Goal: Task Accomplishment & Management: Manage account settings

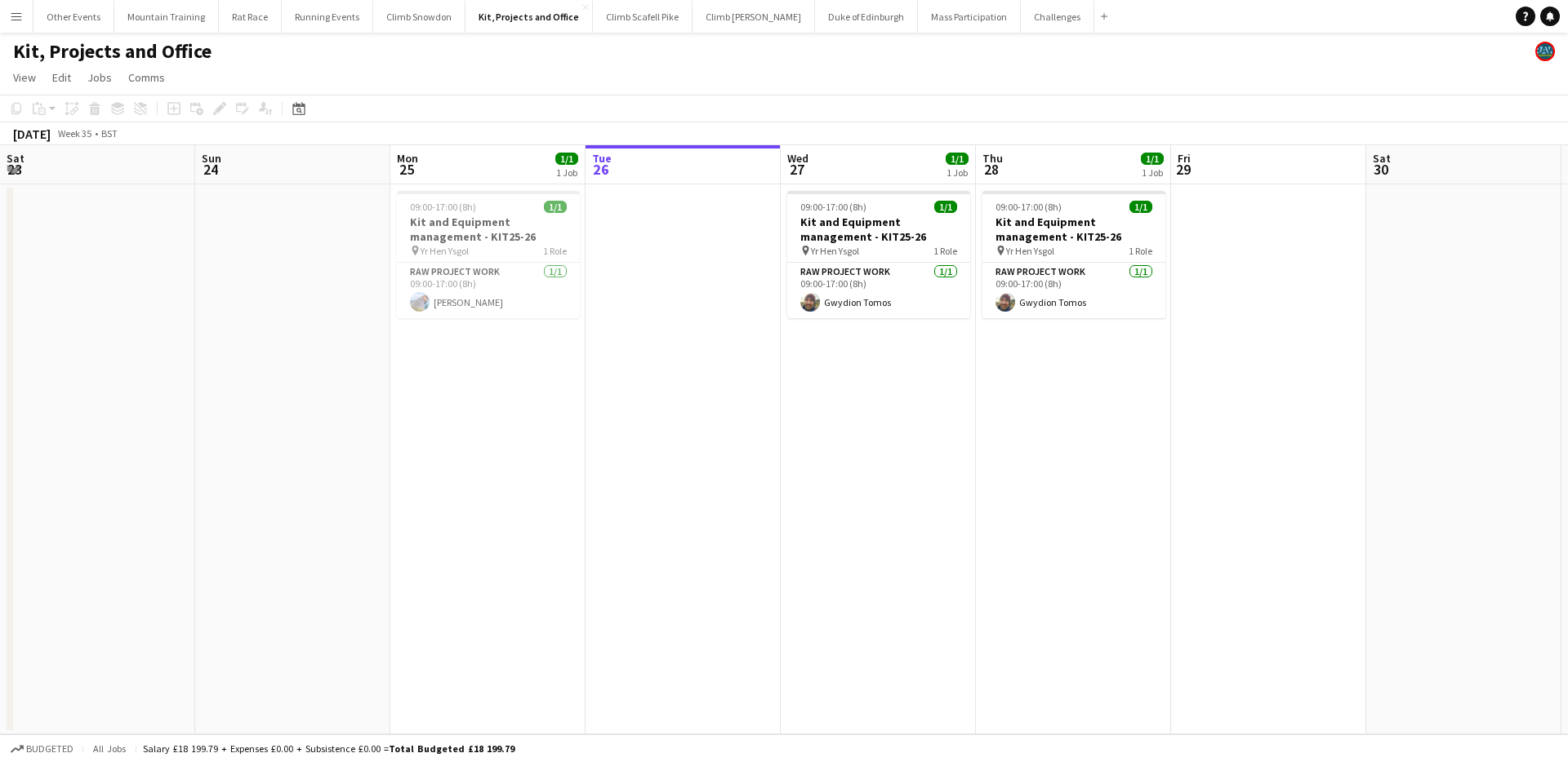
scroll to position [0, 391]
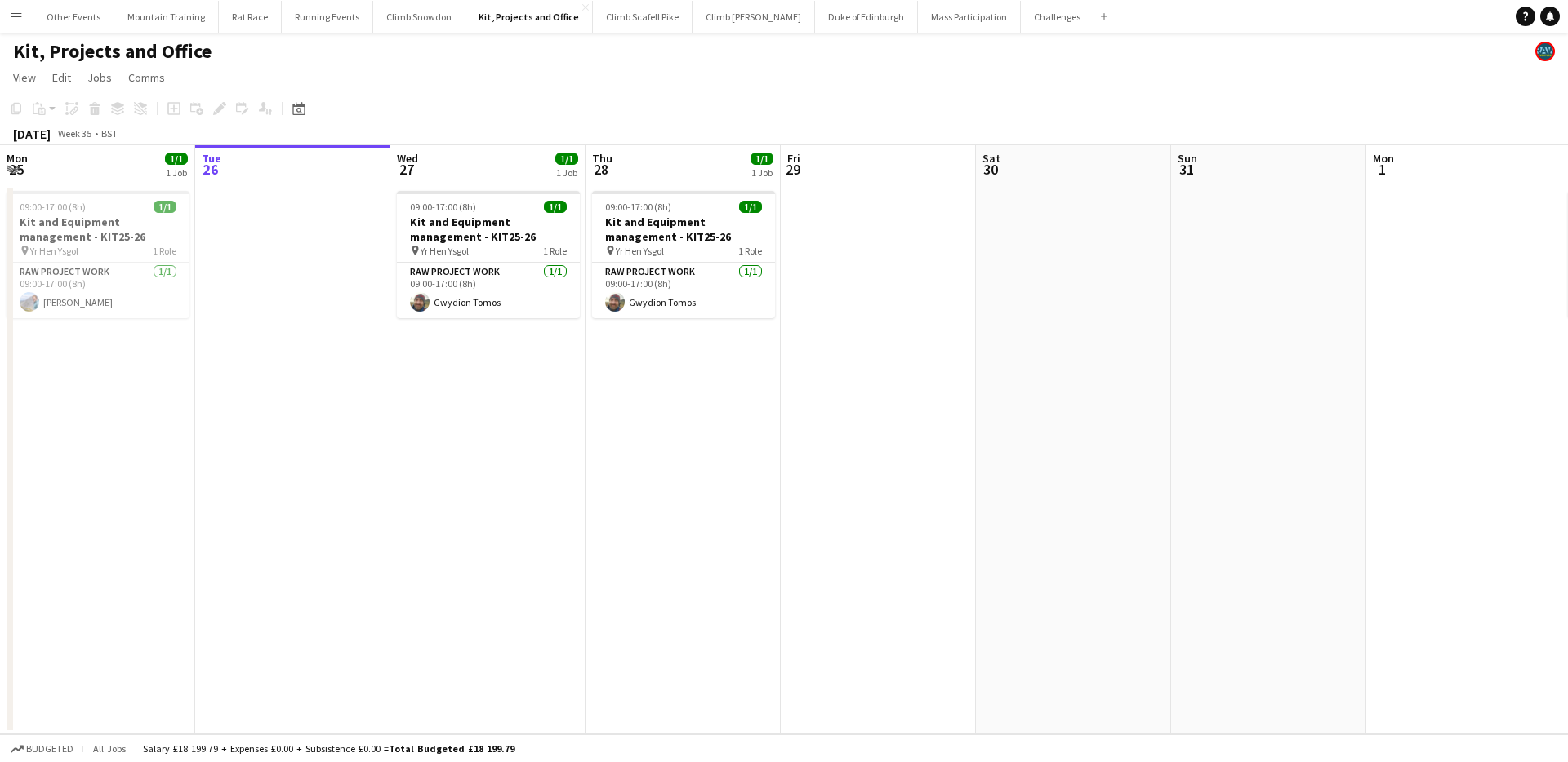
drag, startPoint x: 20, startPoint y: 22, endPoint x: 36, endPoint y: 62, distance: 43.1
click at [20, 22] on app-icon "Menu" at bounding box center [15, 15] width 13 height 13
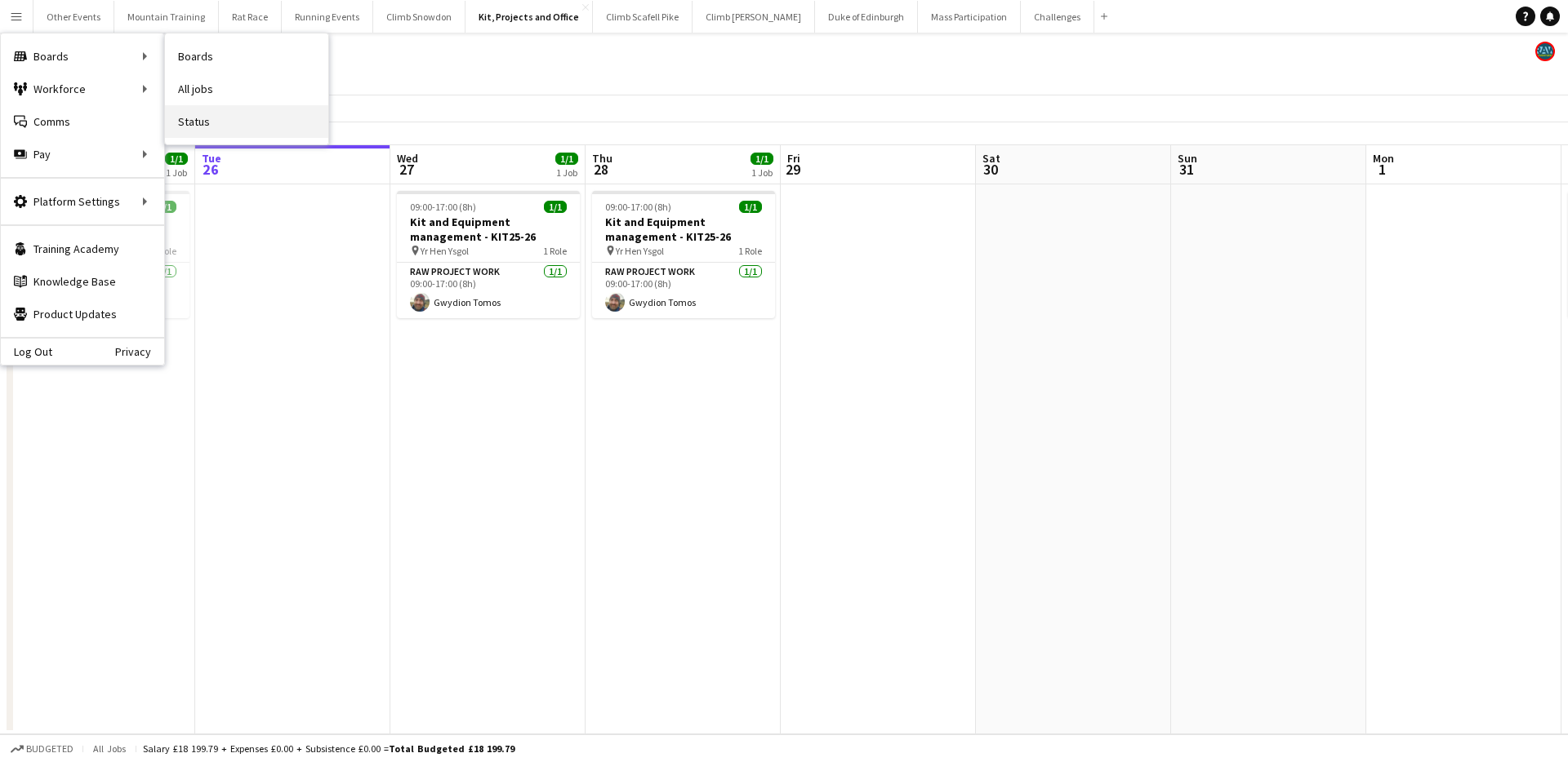
click at [213, 119] on link "Status" at bounding box center [247, 121] width 164 height 33
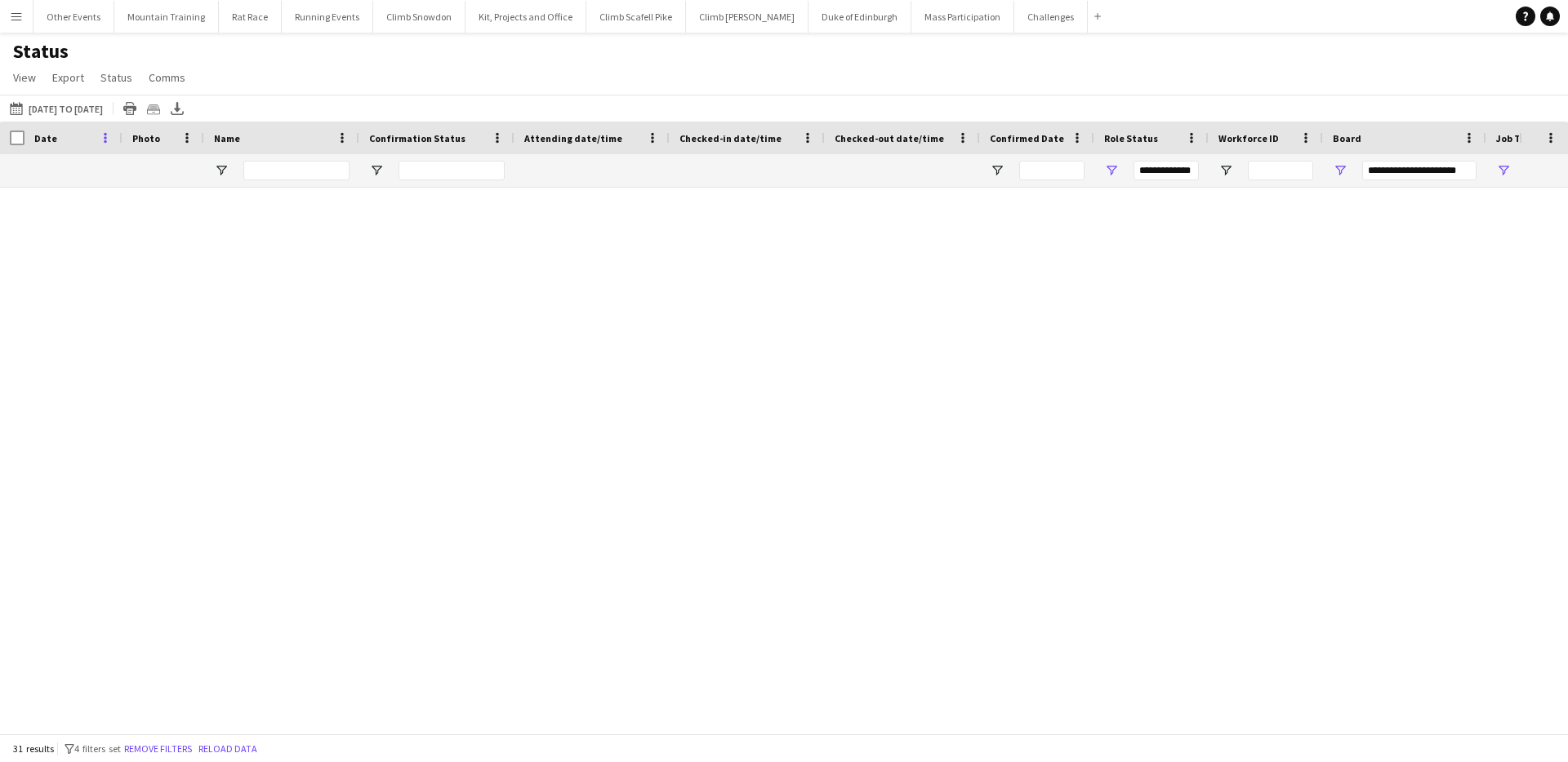
type input "**********"
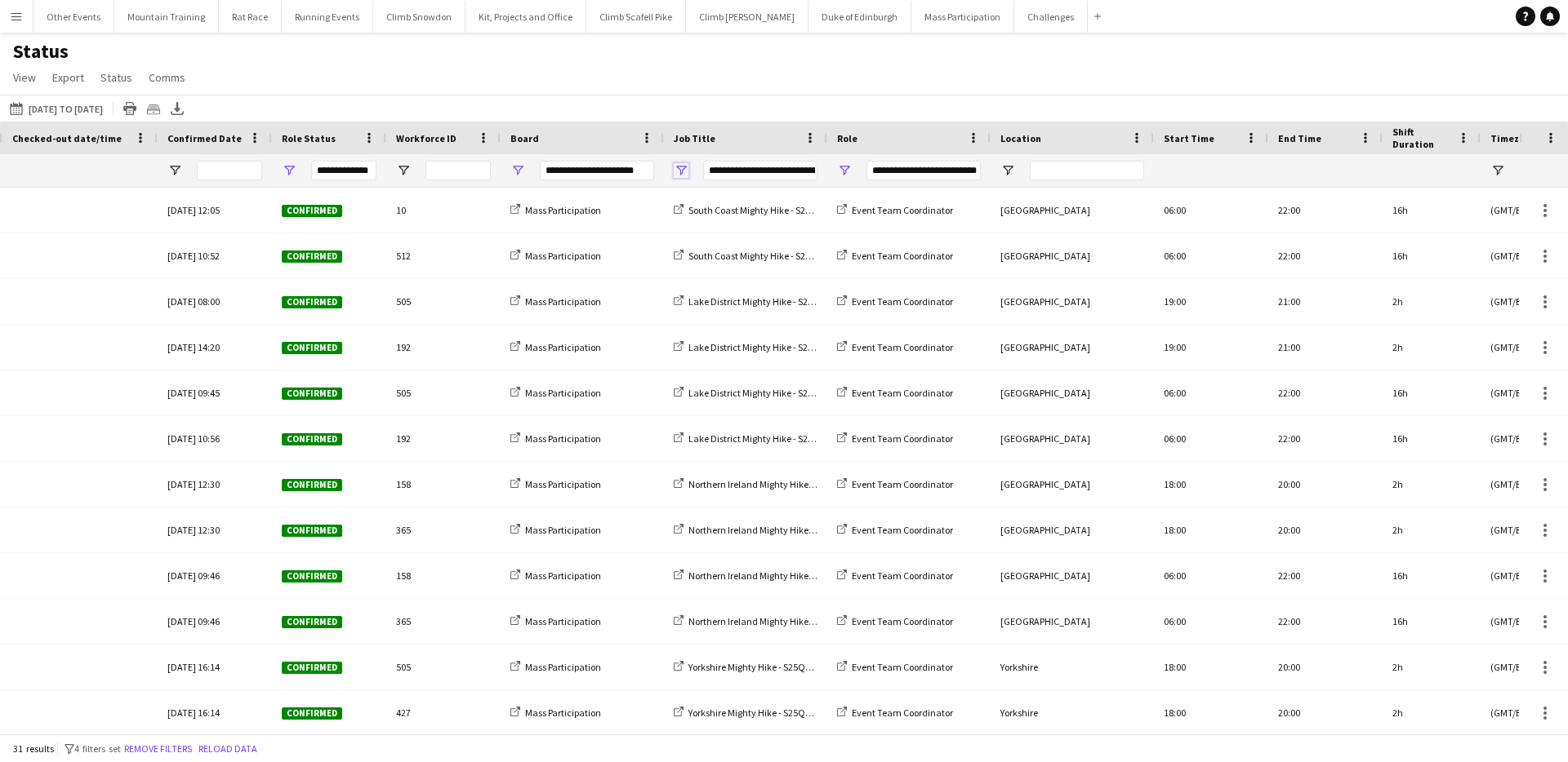
click at [682, 170] on span "Open Filter Menu" at bounding box center [681, 170] width 15 height 15
click at [1145, 83] on div "Status View Views Default view New view Update view Delete view Edit name Custo…" at bounding box center [784, 67] width 1568 height 56
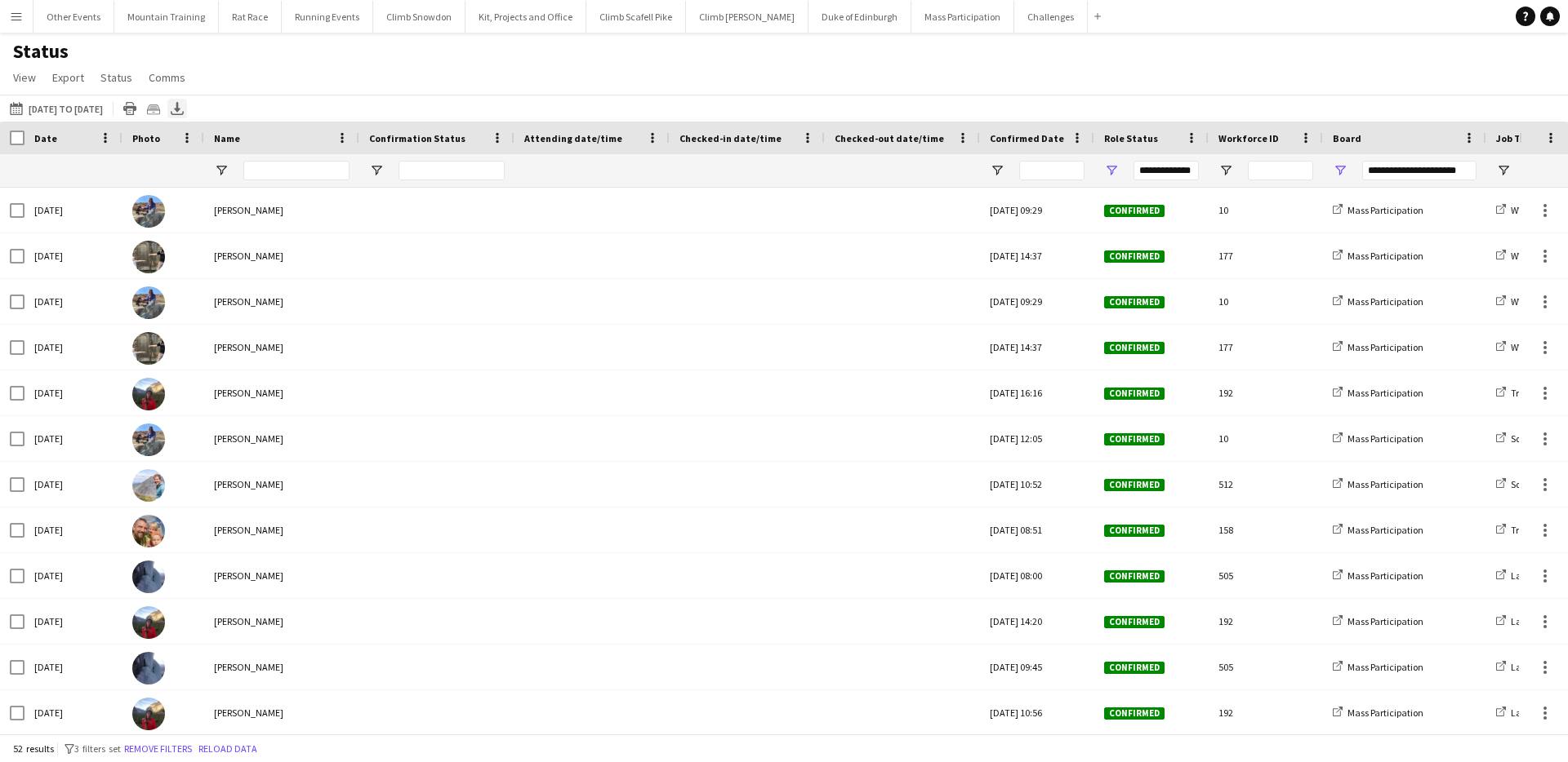
click at [184, 108] on icon "Export XLSX" at bounding box center [176, 108] width 13 height 13
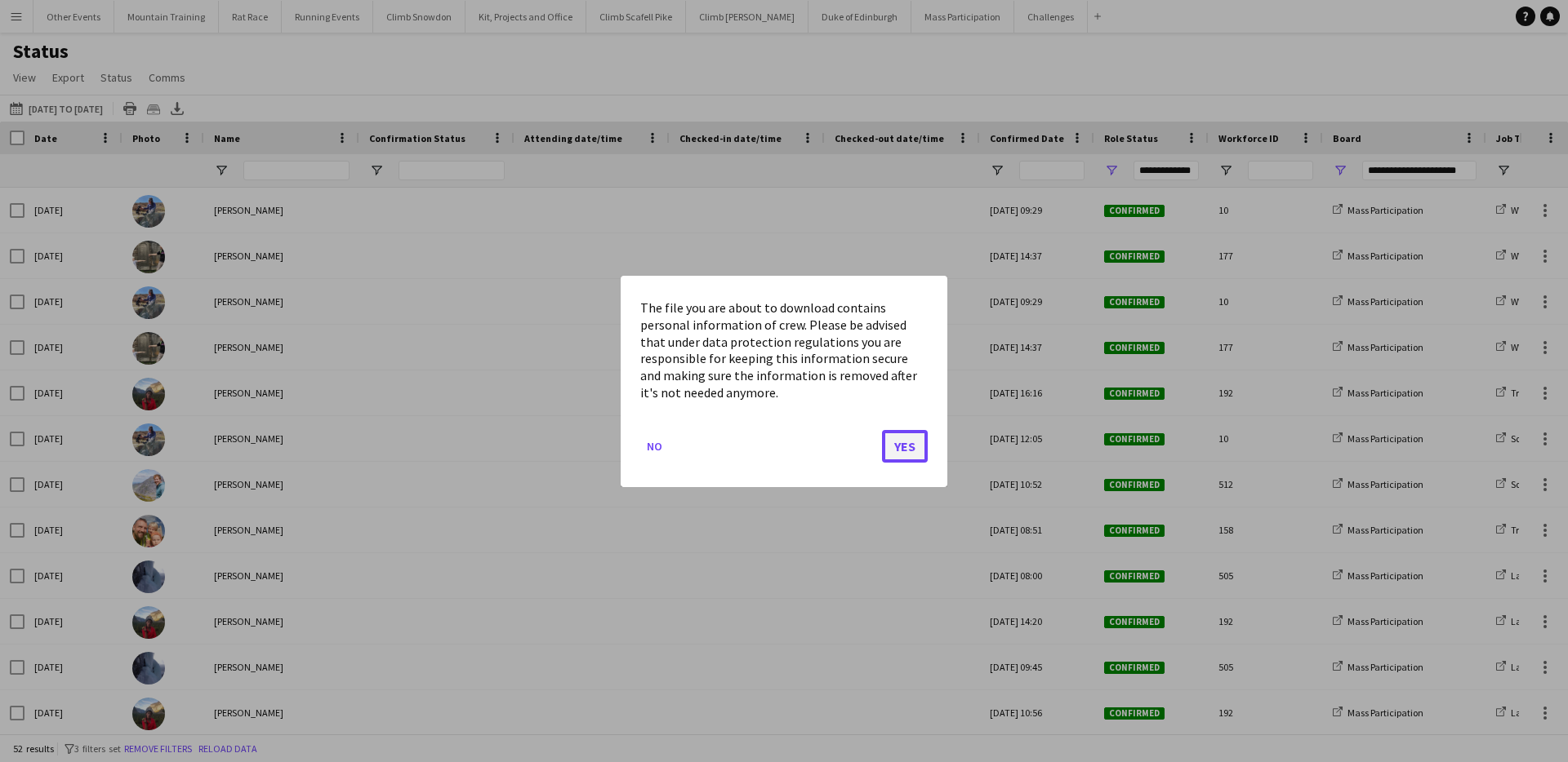
click at [901, 445] on button "Yes" at bounding box center [904, 446] width 46 height 33
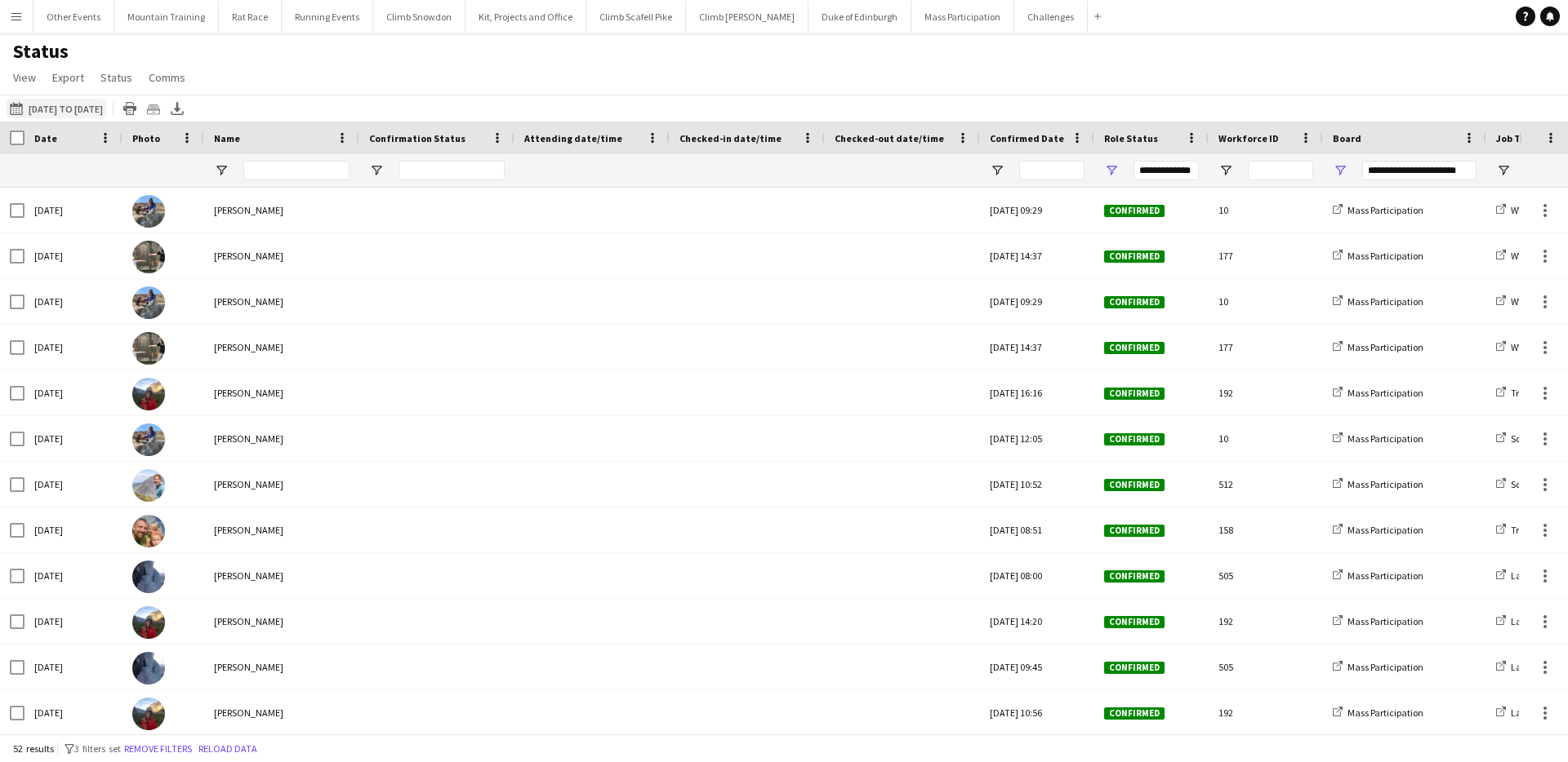
click at [90, 111] on button "[DATE] to [DATE] [DATE] to [DATE]" at bounding box center [57, 108] width 100 height 20
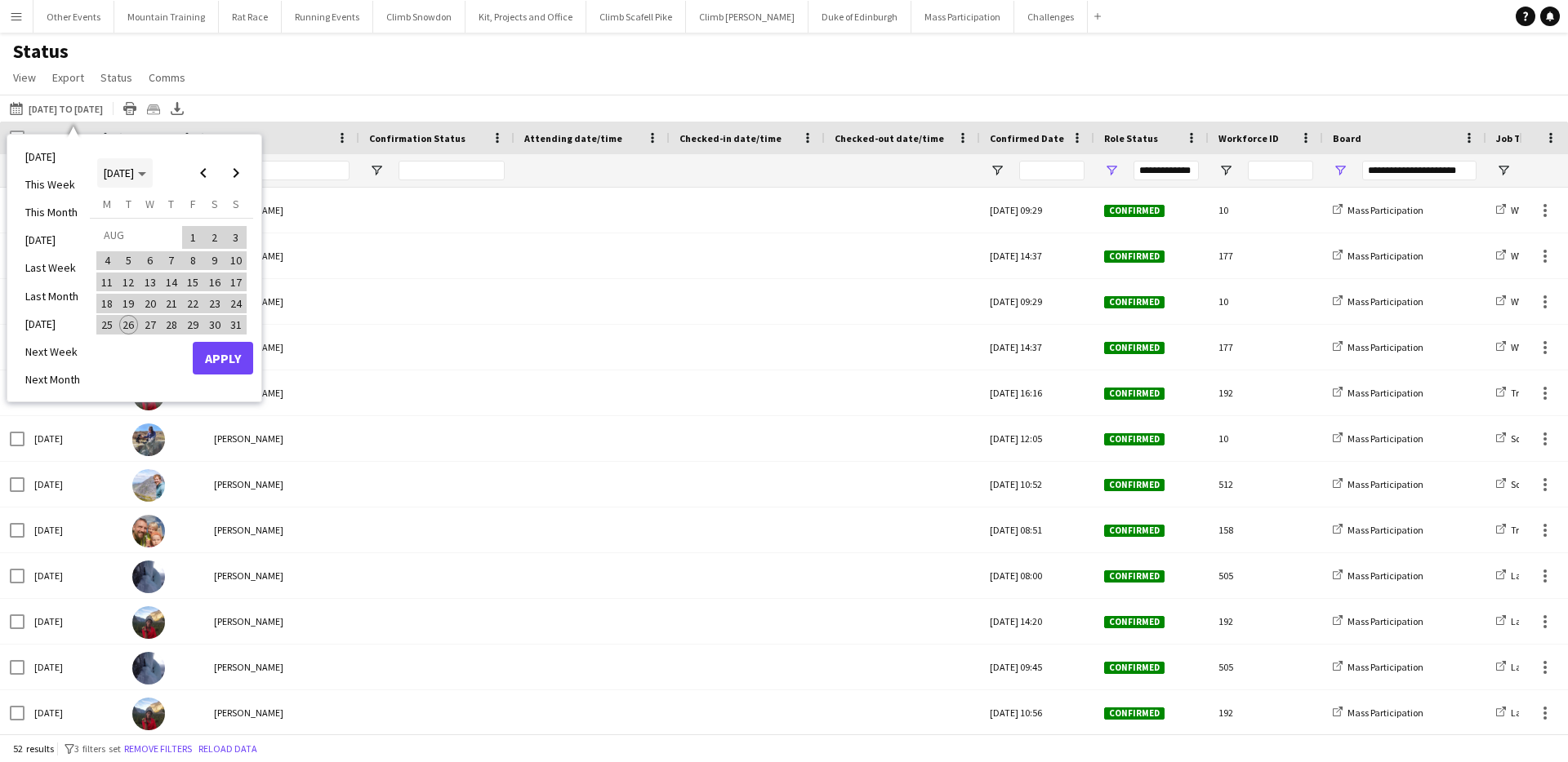
click at [134, 180] on span "[DATE]" at bounding box center [119, 173] width 30 height 15
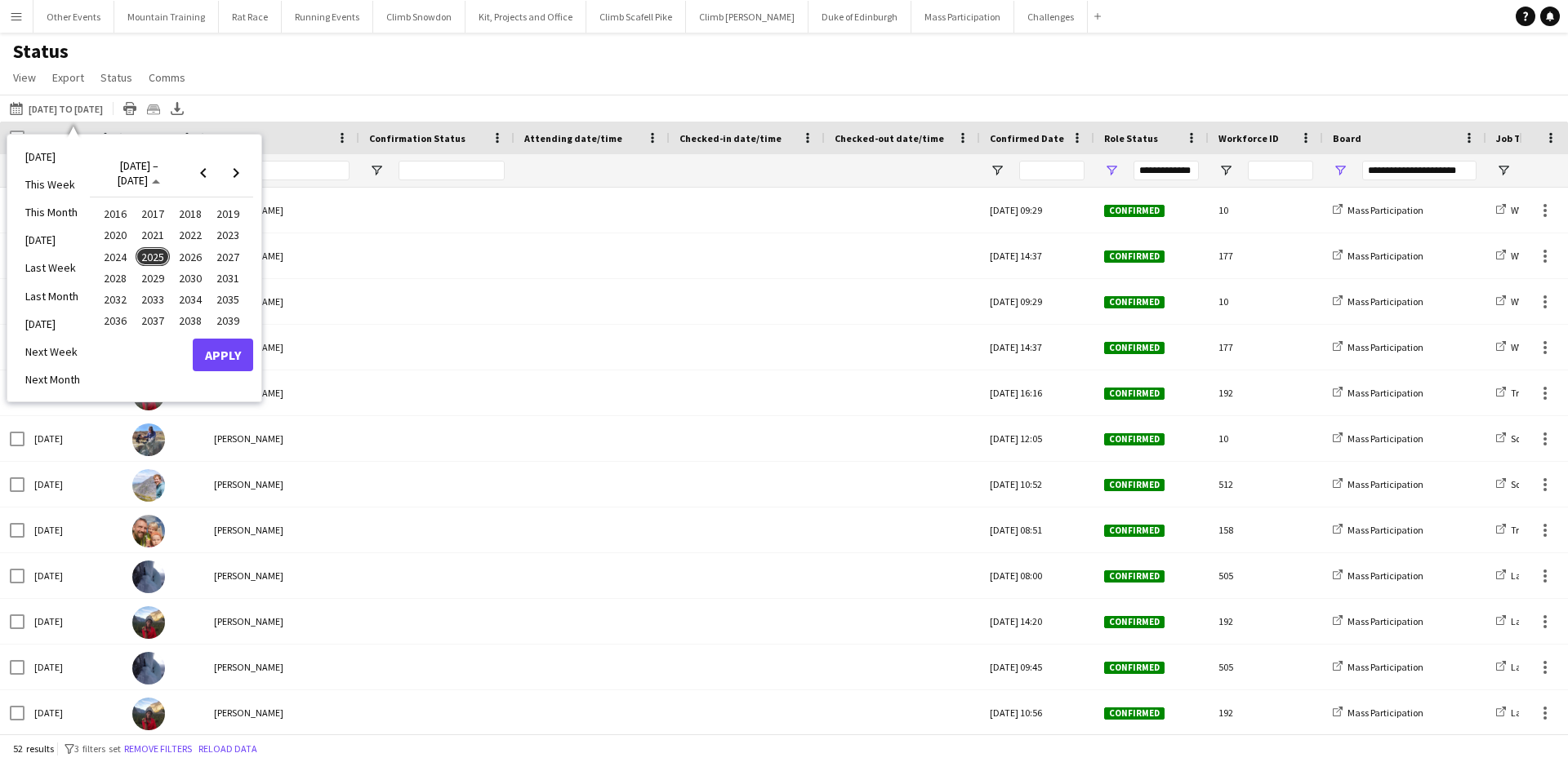
click at [528, 57] on div "Status View Views Default view New view Update view Delete view Edit name Custo…" at bounding box center [784, 67] width 1568 height 56
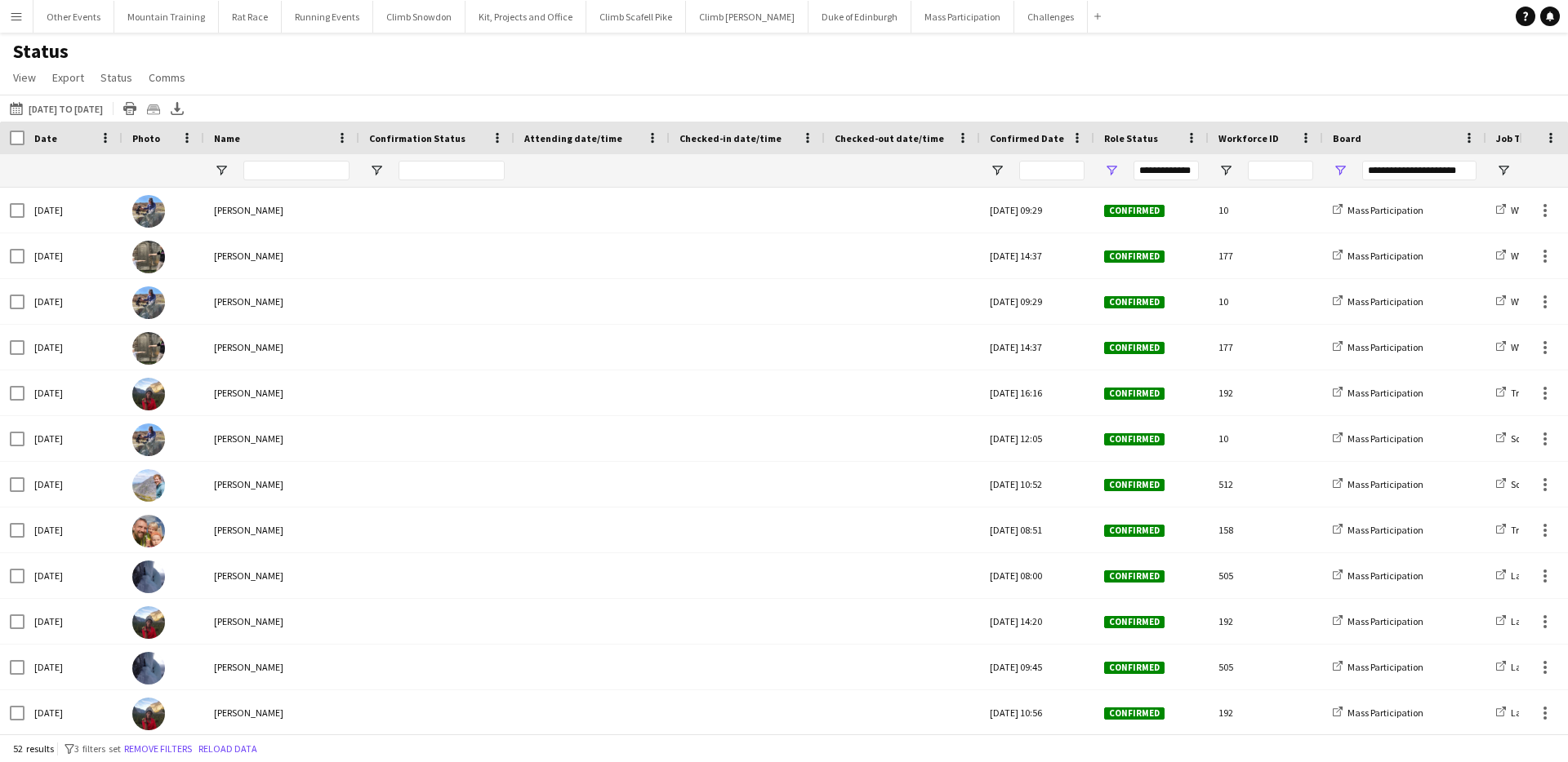
click at [13, 14] on app-icon "Menu" at bounding box center [15, 15] width 13 height 13
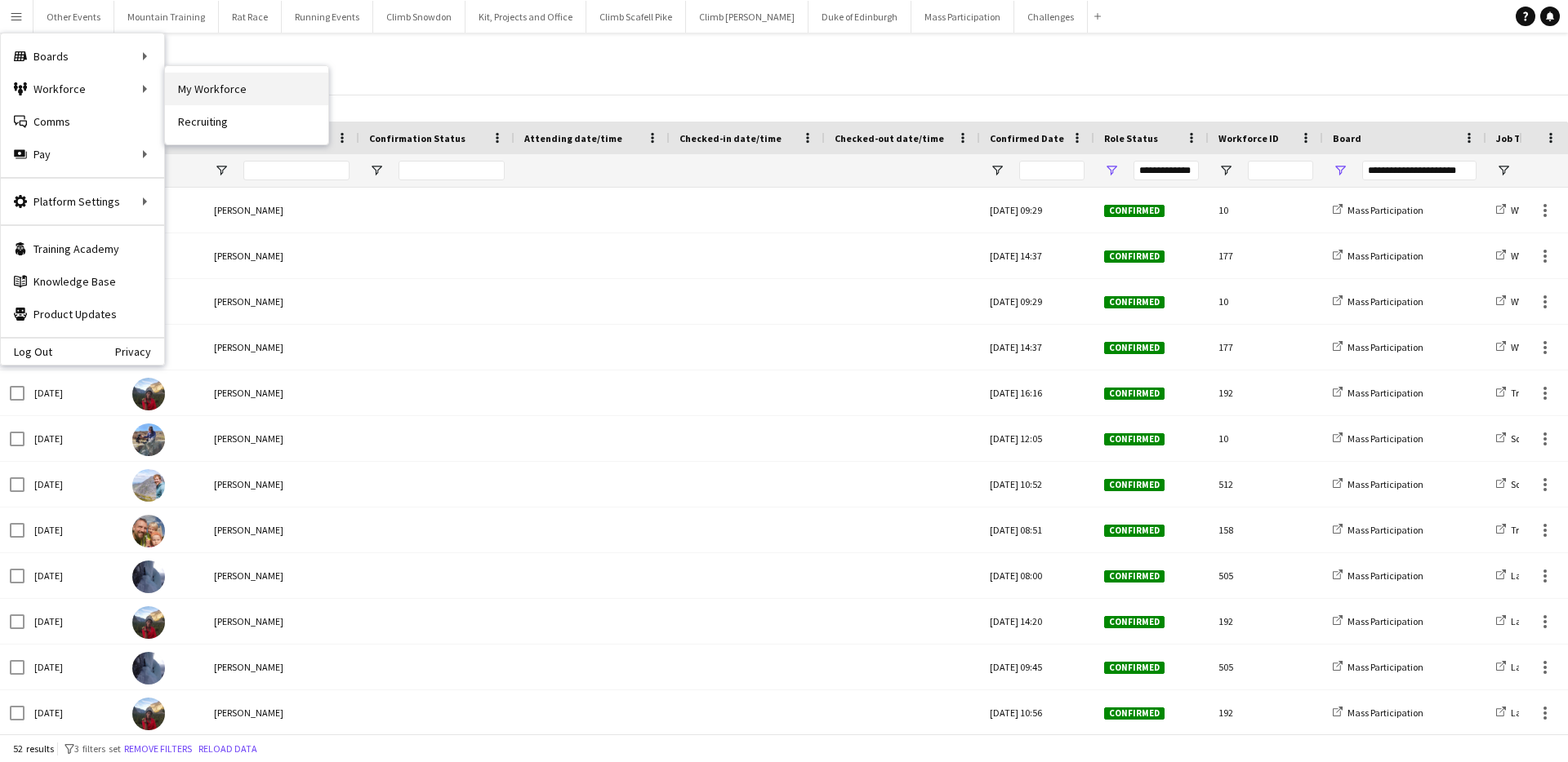
click at [216, 89] on link "My Workforce" at bounding box center [247, 89] width 164 height 33
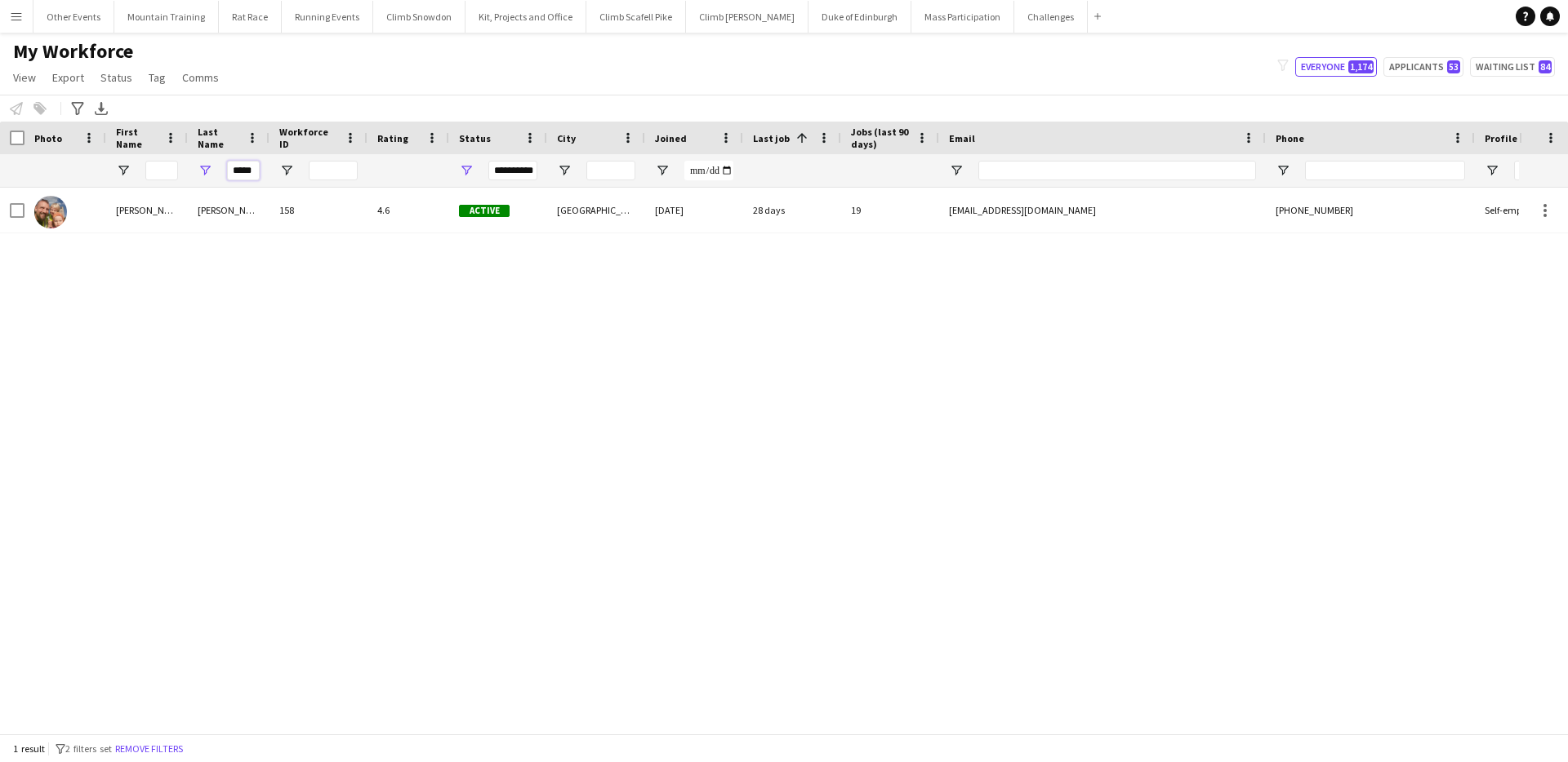
click at [256, 171] on input "*****" at bounding box center [244, 170] width 33 height 20
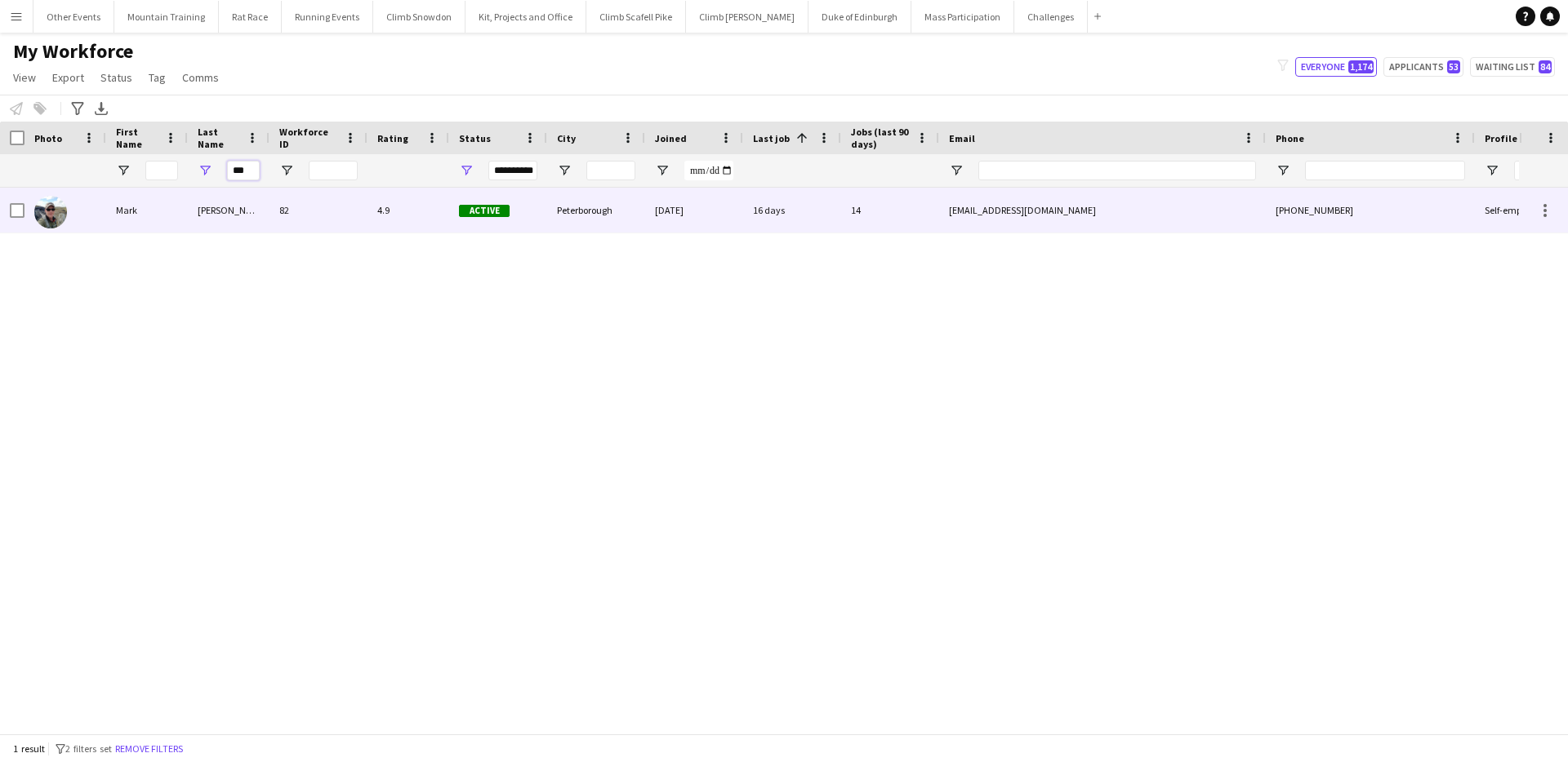
type input "***"
click at [275, 220] on div "82" at bounding box center [318, 210] width 98 height 45
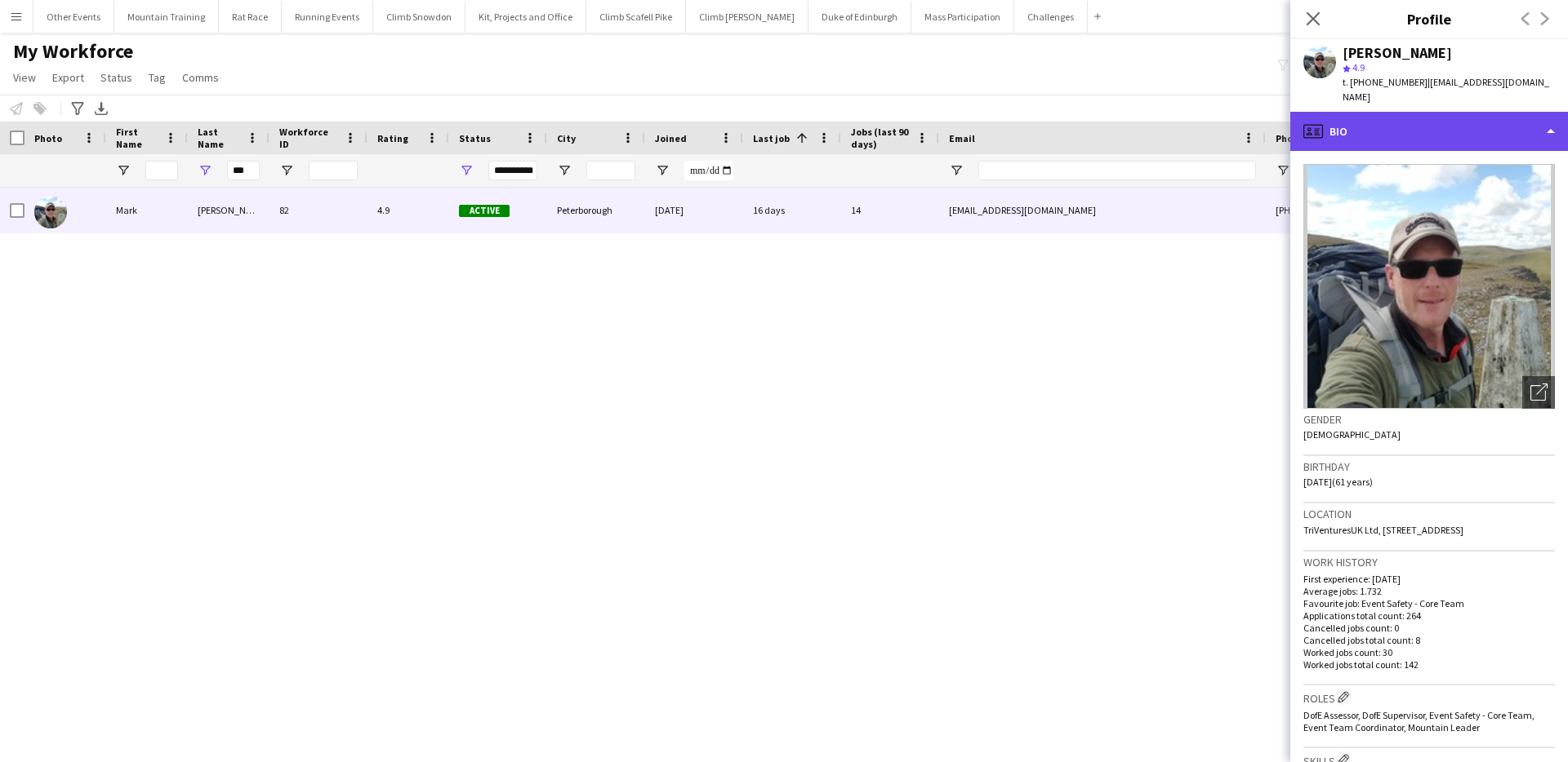
click at [1498, 116] on div "profile Bio" at bounding box center [1429, 132] width 278 height 40
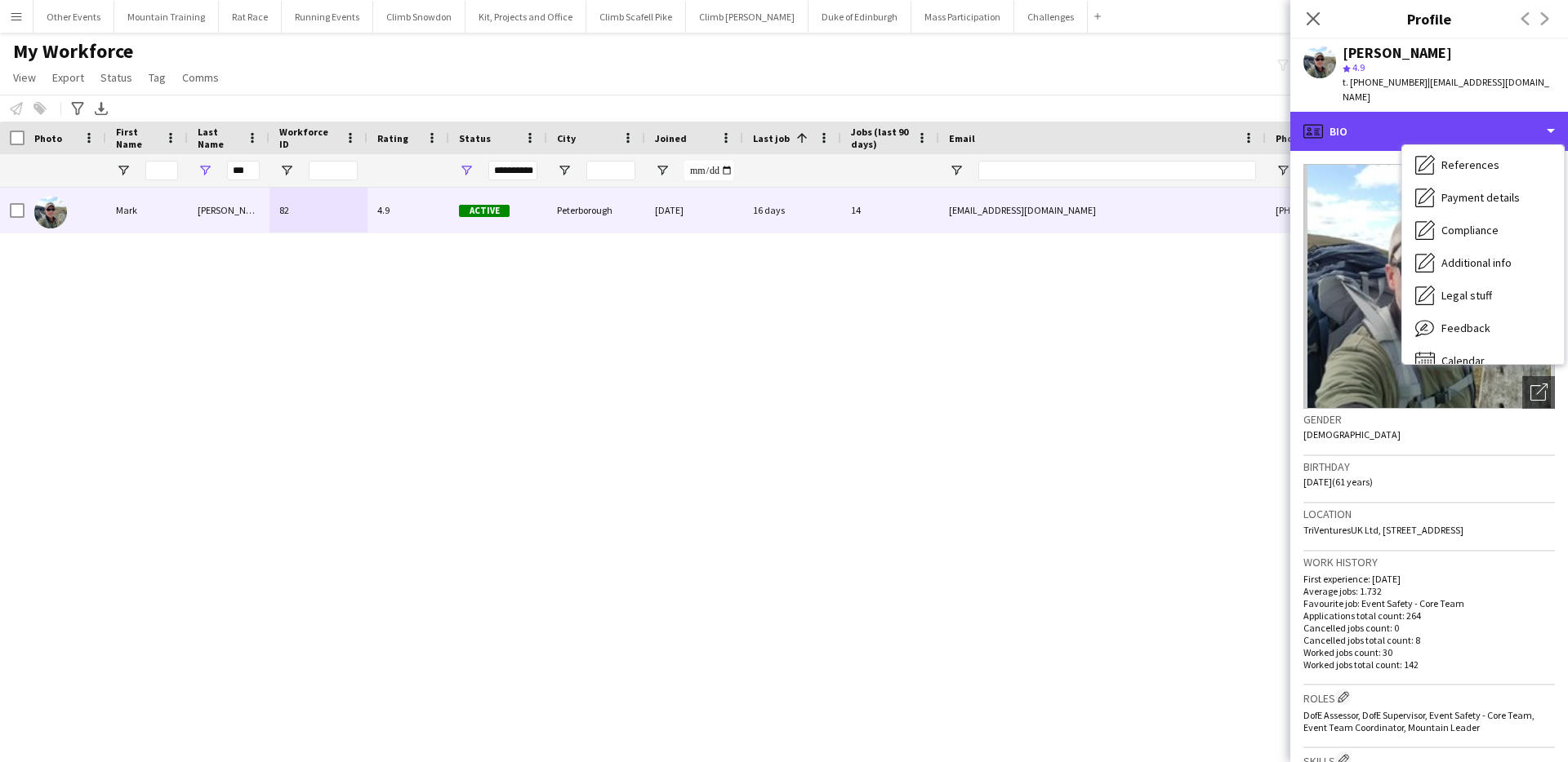
scroll to position [186, 0]
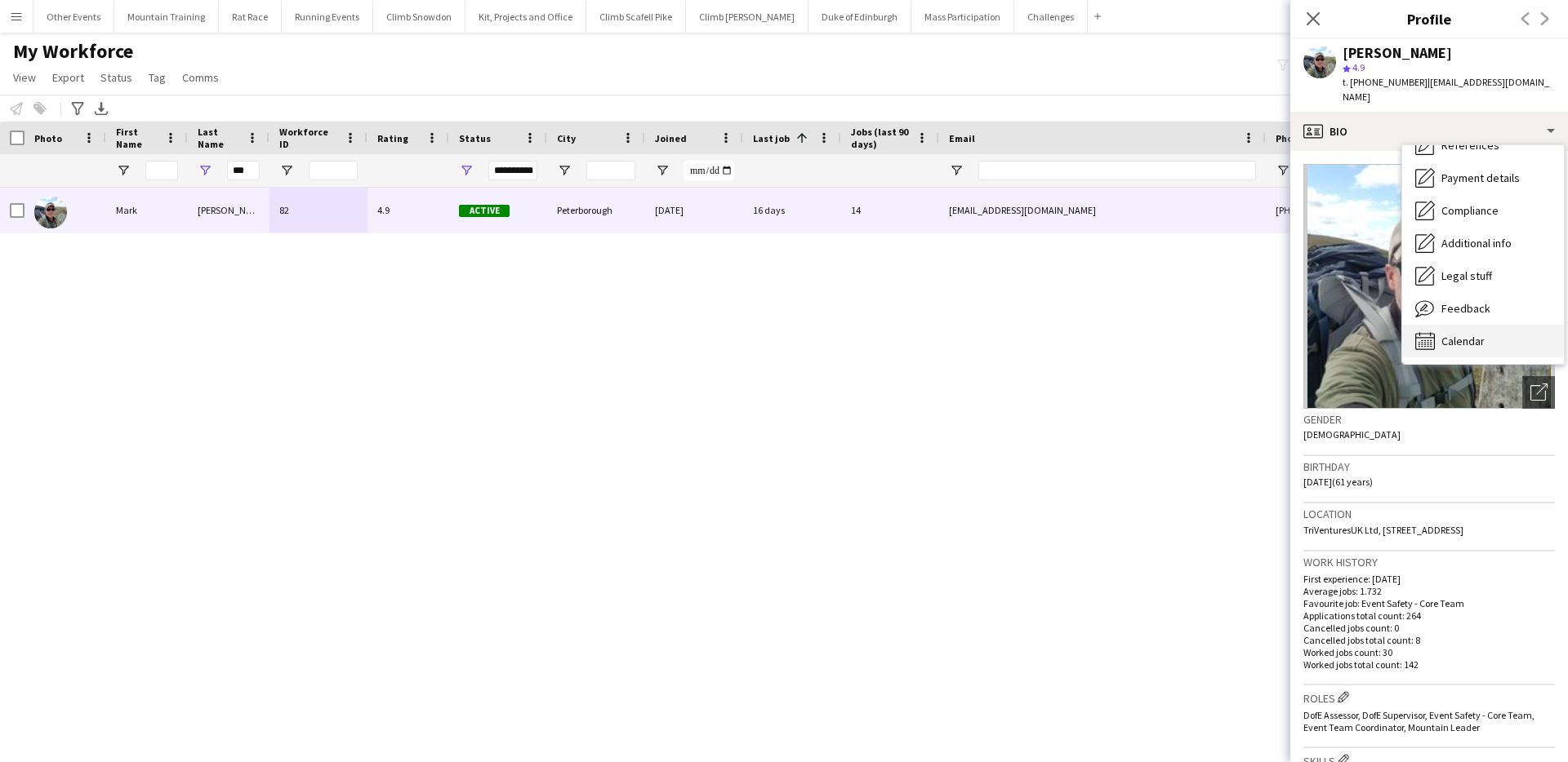
click at [1474, 334] on span "Calendar" at bounding box center [1463, 341] width 43 height 15
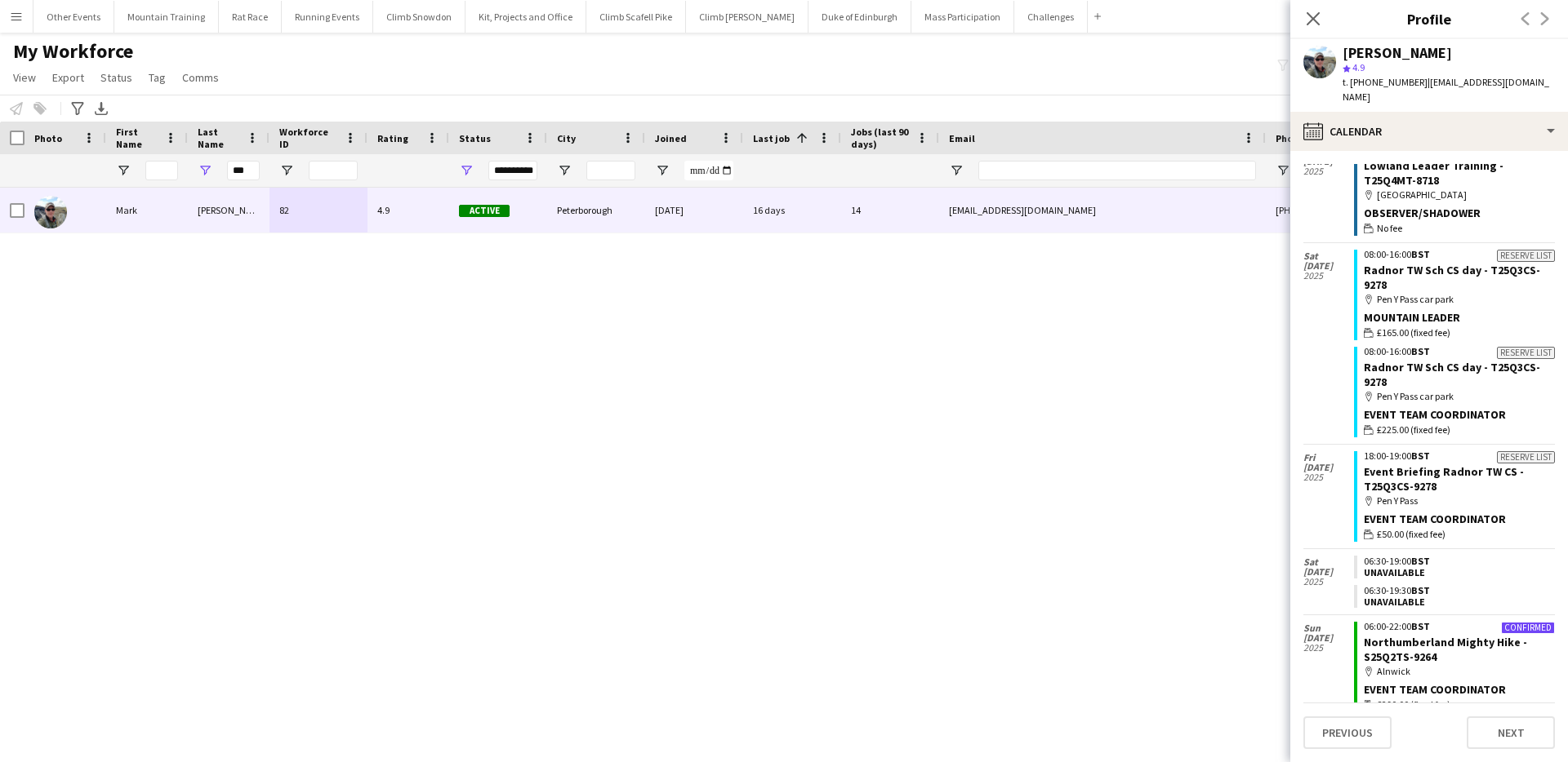
scroll to position [2606, 0]
